Goal: Check status

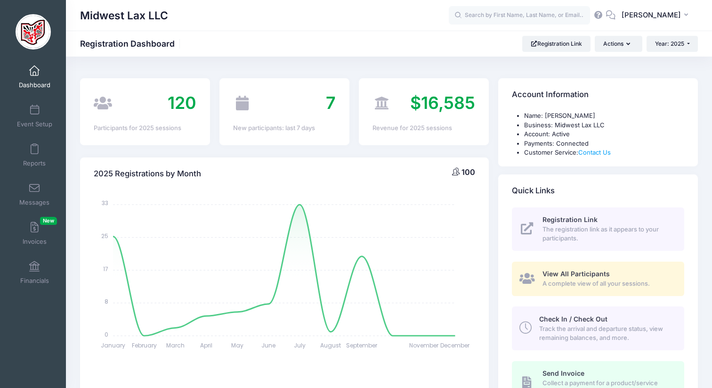
select select
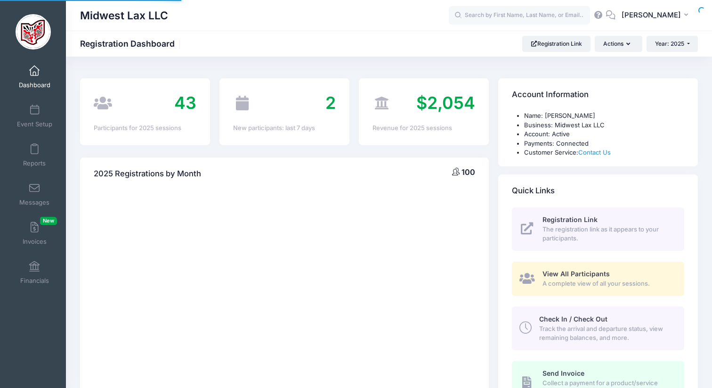
scroll to position [535, 0]
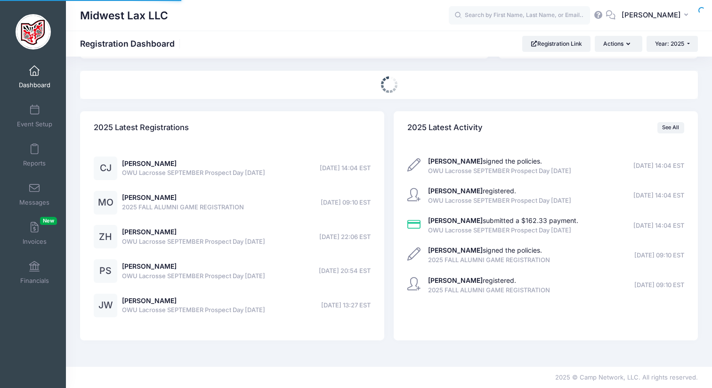
select select
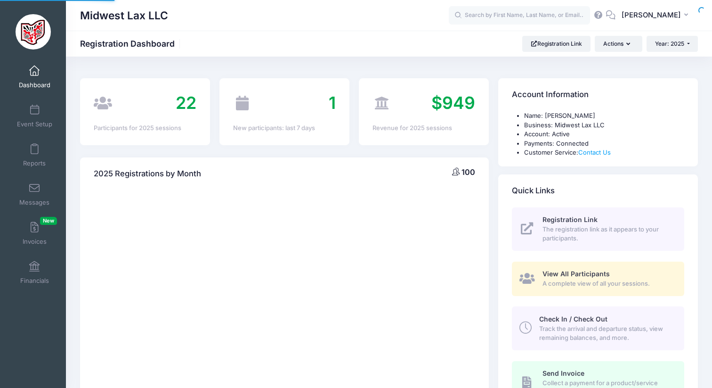
select select
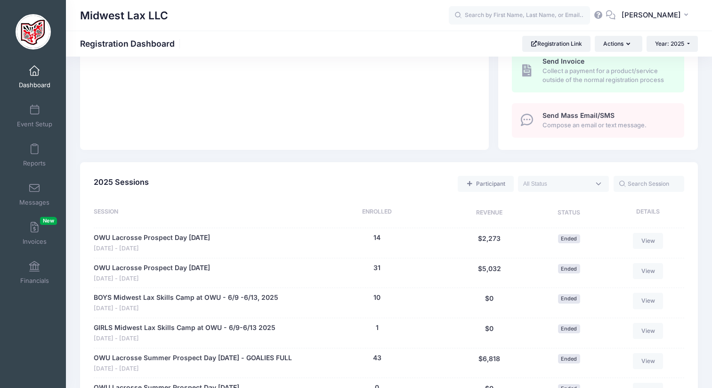
scroll to position [317, 0]
